Goal: Task Accomplishment & Management: Manage account settings

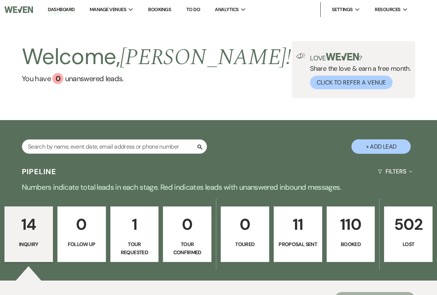
click at [339, 232] on p "110" at bounding box center [351, 224] width 39 height 25
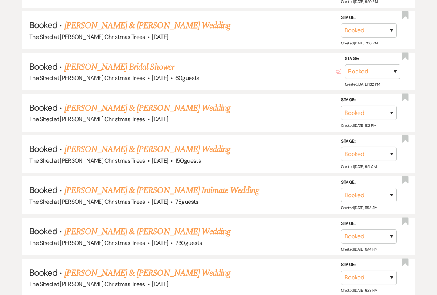
scroll to position [399, 0]
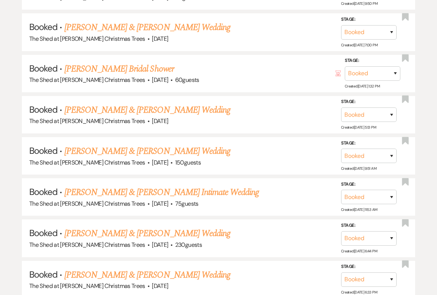
click at [85, 65] on link "[PERSON_NAME] Bridal Shower" at bounding box center [120, 68] width 110 height 13
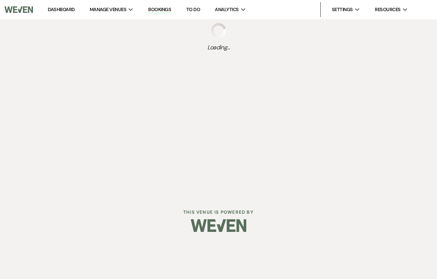
select select "5"
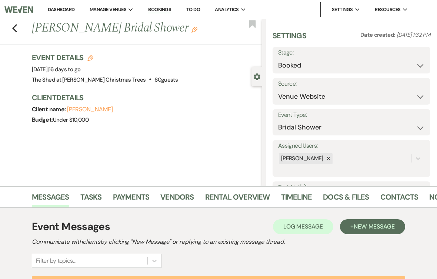
click at [214, 200] on link "Rental Overview" at bounding box center [237, 199] width 65 height 16
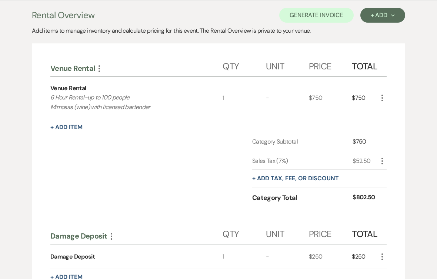
scroll to position [207, 0]
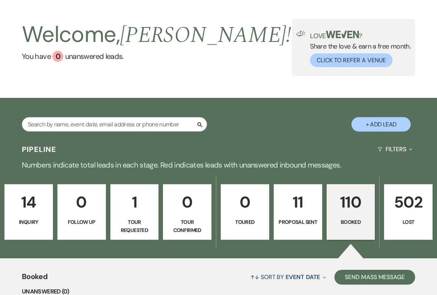
scroll to position [36, 0]
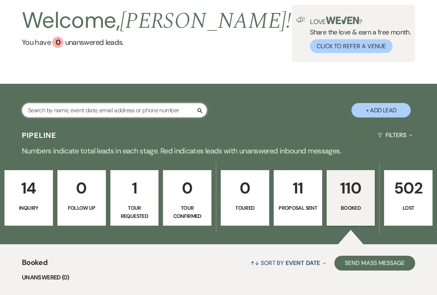
click at [55, 114] on input "text" at bounding box center [114, 110] width 185 height 14
type input "Gar"
select select "8"
select select "5"
select select "8"
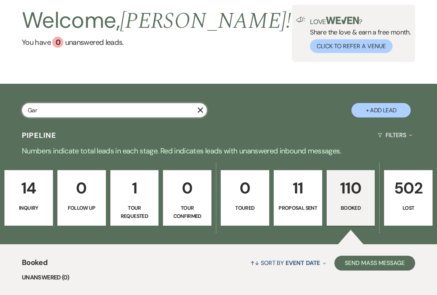
select select "5"
select select "8"
select select "5"
select select "8"
select select "5"
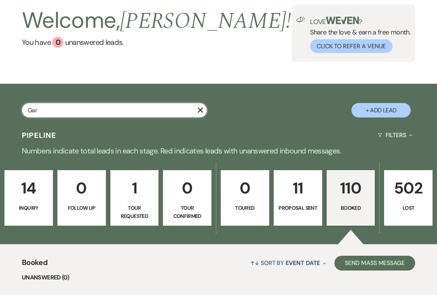
select select "8"
select select "1"
select select "8"
select select "5"
select select "8"
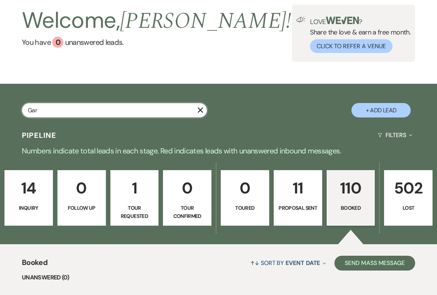
select select "5"
select select "8"
select select "11"
select select "8"
select select "5"
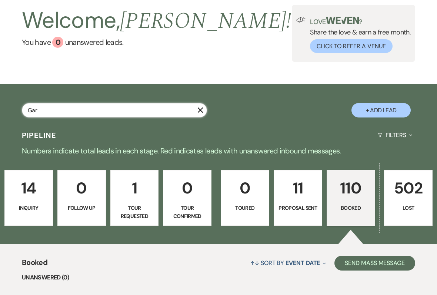
select select "8"
select select "5"
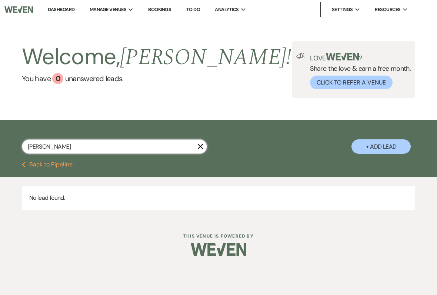
type input "[PERSON_NAME]"
select select "8"
select select "1"
select select "8"
select select "5"
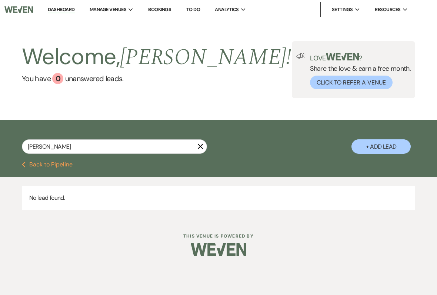
select select "8"
select select "11"
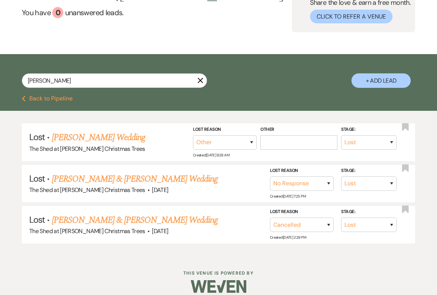
scroll to position [70, 0]
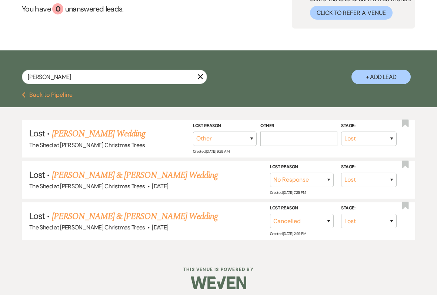
click at [89, 214] on link "[PERSON_NAME] & [PERSON_NAME] Wedding" at bounding box center [135, 216] width 166 height 13
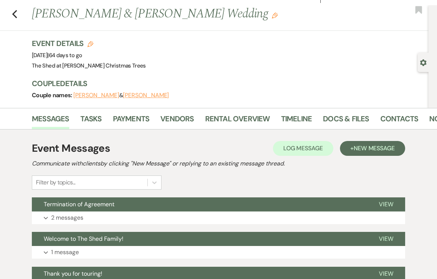
scroll to position [34, 0]
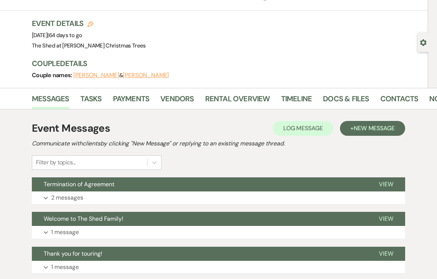
click at [120, 96] on link "Payments" at bounding box center [131, 101] width 37 height 16
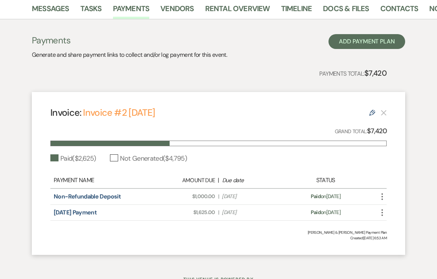
scroll to position [145, 0]
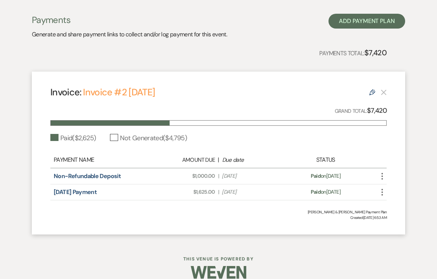
select select "8"
select select "1"
select select "8"
select select "5"
select select "8"
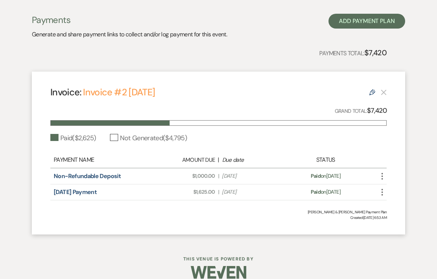
select select "11"
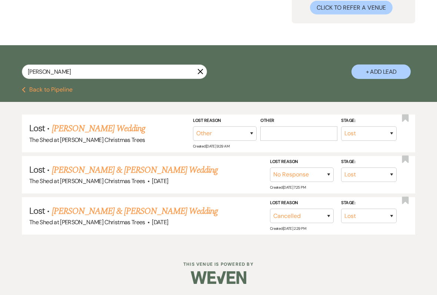
scroll to position [71, 0]
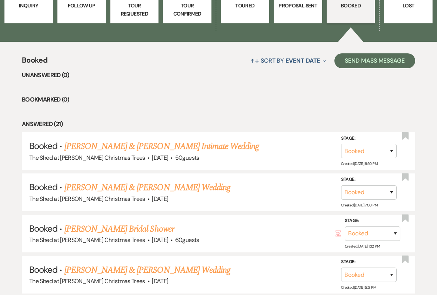
scroll to position [240, 0]
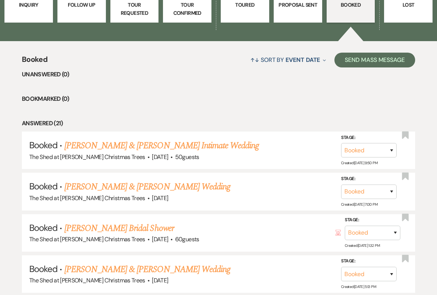
click at [246, 182] on h5 "Booked · [PERSON_NAME] & [PERSON_NAME] Wedding" at bounding box center [218, 186] width 379 height 13
click at [177, 144] on link "[PERSON_NAME] & [PERSON_NAME] Intimate Wedding" at bounding box center [162, 145] width 195 height 13
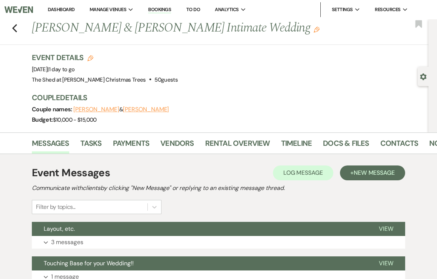
click at [226, 145] on link "Rental Overview" at bounding box center [237, 145] width 65 height 16
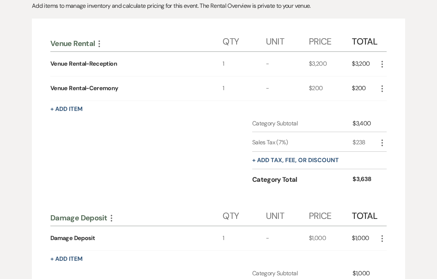
scroll to position [178, 0]
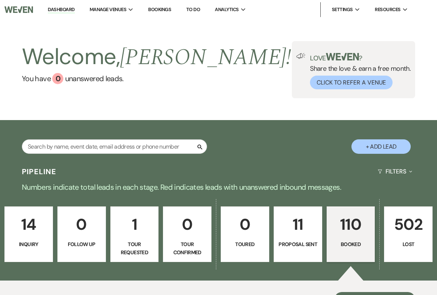
click at [342, 232] on p "110" at bounding box center [351, 224] width 39 height 25
click at [126, 146] on input "text" at bounding box center [114, 146] width 185 height 14
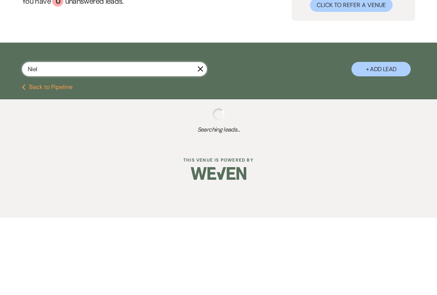
type input "[PERSON_NAME]"
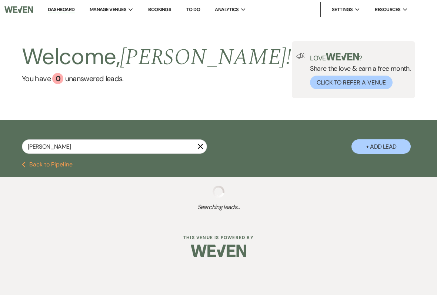
select select "8"
select select "5"
select select "8"
select select "11"
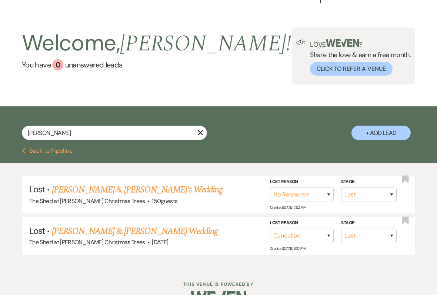
click at [97, 228] on link "[PERSON_NAME] & [PERSON_NAME] Wedding" at bounding box center [135, 231] width 166 height 13
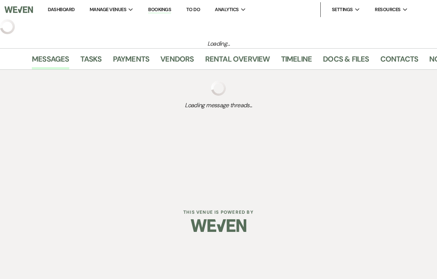
select select "8"
select select "11"
select select "20"
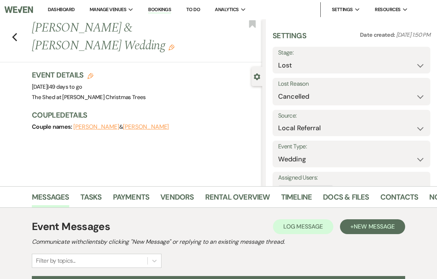
click at [126, 196] on link "Payments" at bounding box center [131, 199] width 37 height 16
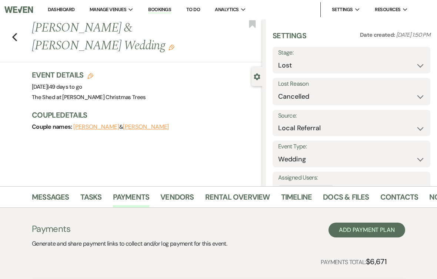
click at [58, 11] on link "Dashboard" at bounding box center [61, 9] width 27 height 6
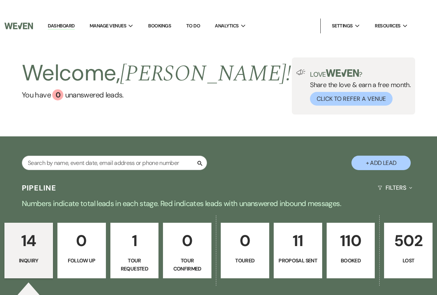
click at [344, 237] on p "110" at bounding box center [351, 224] width 39 height 25
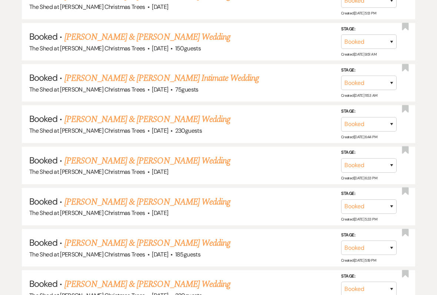
scroll to position [513, 0]
click at [192, 237] on link "[PERSON_NAME] & [PERSON_NAME] Wedding" at bounding box center [148, 243] width 166 height 13
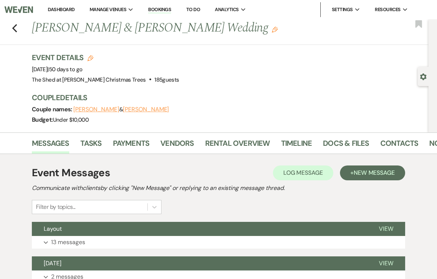
click at [231, 144] on link "Rental Overview" at bounding box center [237, 145] width 65 height 16
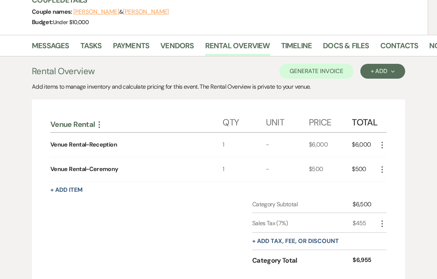
scroll to position [126, 0]
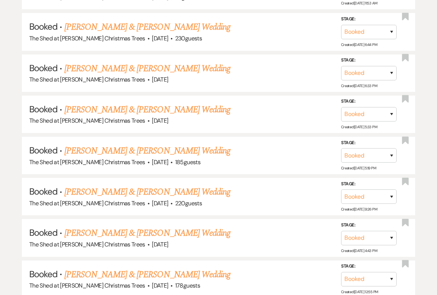
scroll to position [605, 0]
click at [192, 186] on link "[PERSON_NAME] & [PERSON_NAME] Wedding" at bounding box center [148, 192] width 166 height 13
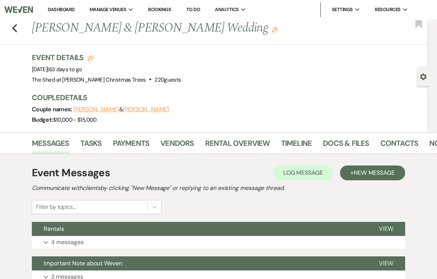
click at [225, 144] on link "Rental Overview" at bounding box center [237, 145] width 65 height 16
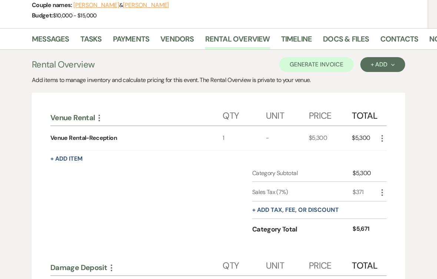
scroll to position [103, 0]
